Goal: Navigation & Orientation: Go to known website

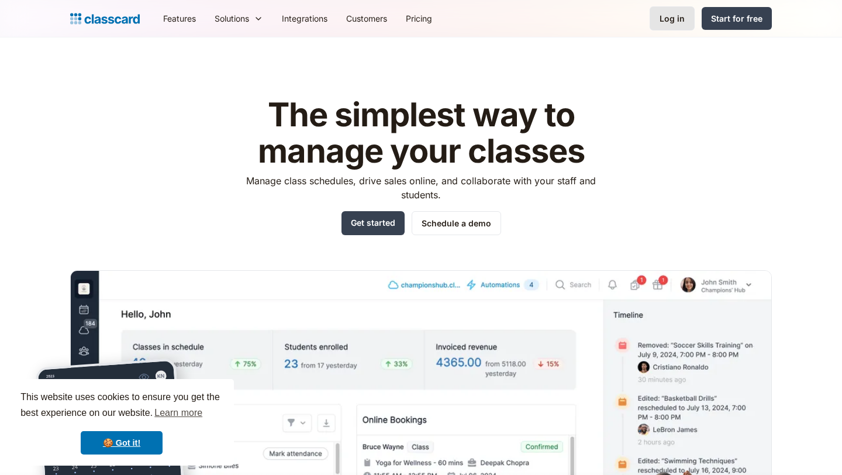
click at [672, 25] on link "Log in" at bounding box center [672, 18] width 45 height 24
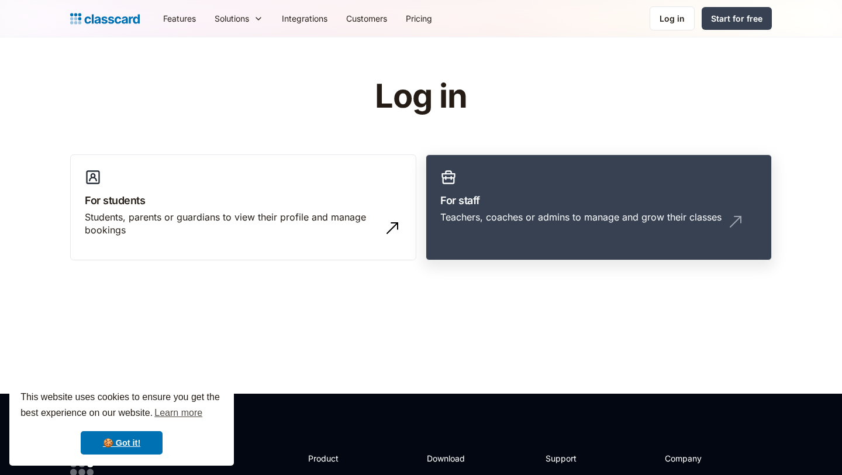
click at [540, 202] on h3 "For staff" at bounding box center [598, 200] width 317 height 16
